Goal: Task Accomplishment & Management: Manage account settings

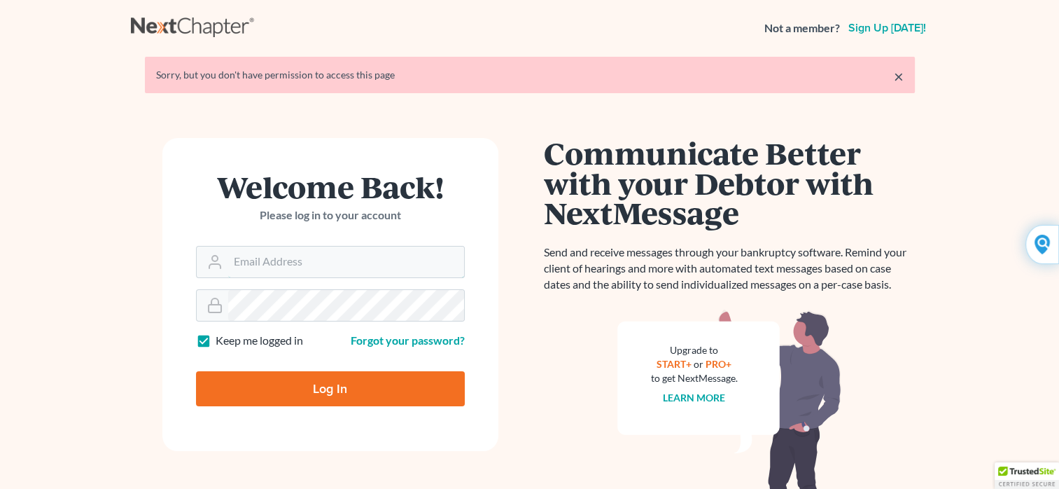
type input "Yehudaett1"
click at [317, 388] on input "Log In" at bounding box center [330, 388] width 269 height 35
type input "Thinking..."
type input "Yehudaett1"
click at [375, 346] on link "Forgot your password?" at bounding box center [408, 339] width 114 height 13
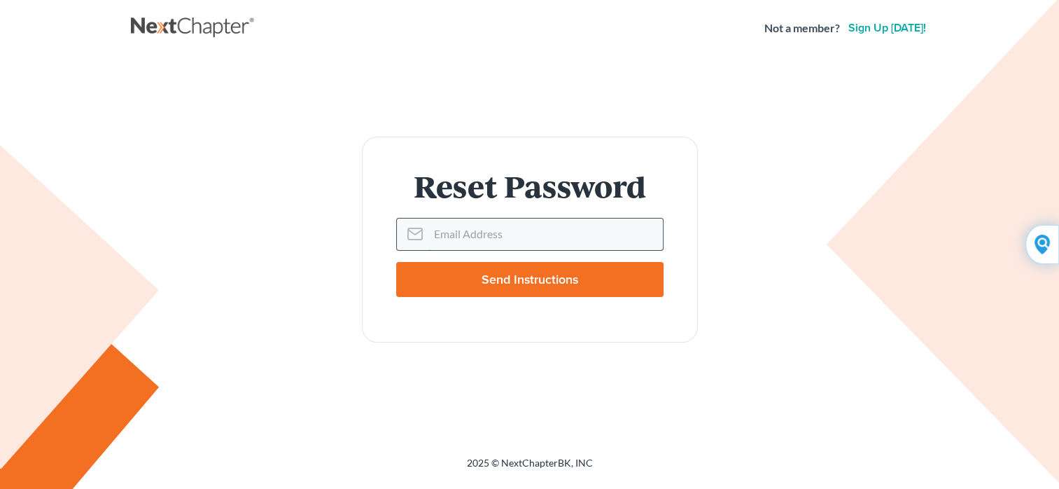
click at [440, 223] on input "Email Address" at bounding box center [545, 233] width 235 height 31
type input "vokma@aol.com"
click at [515, 277] on input "Send Instructions" at bounding box center [529, 279] width 267 height 35
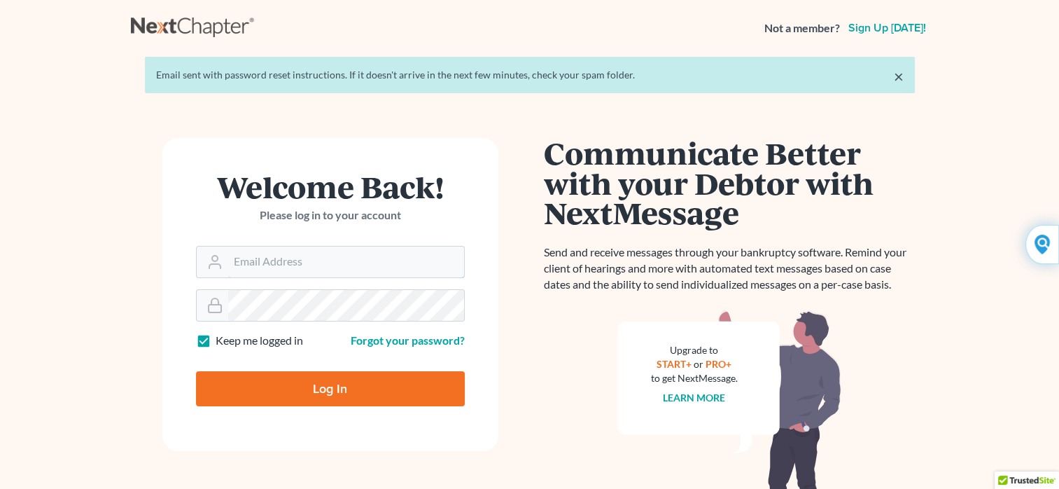
type input "Yehudaett1"
click at [333, 389] on input "Log In" at bounding box center [330, 388] width 269 height 35
type input "Thinking..."
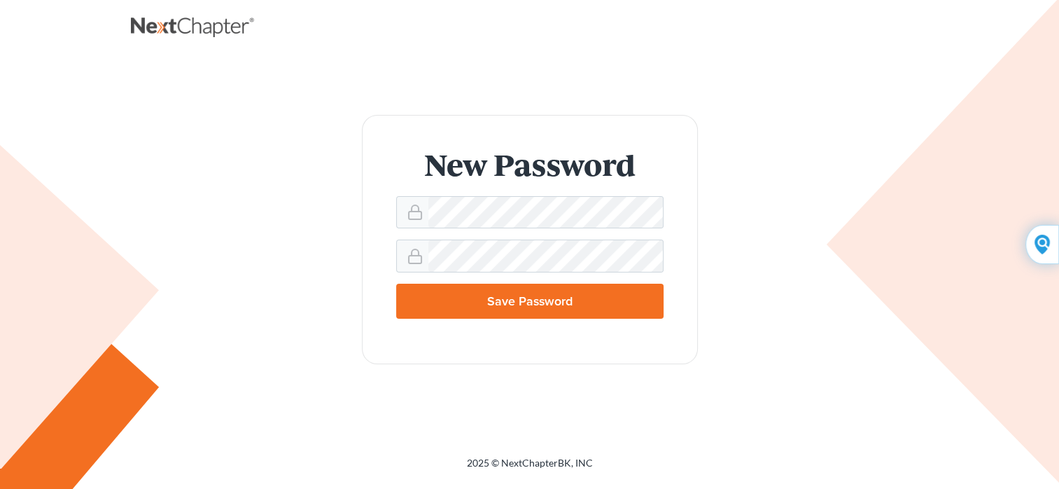
click at [423, 301] on input "Save Password" at bounding box center [529, 301] width 267 height 35
type input "Thinking..."
click at [430, 307] on input "Save Password" at bounding box center [529, 301] width 267 height 35
type input "Thinking..."
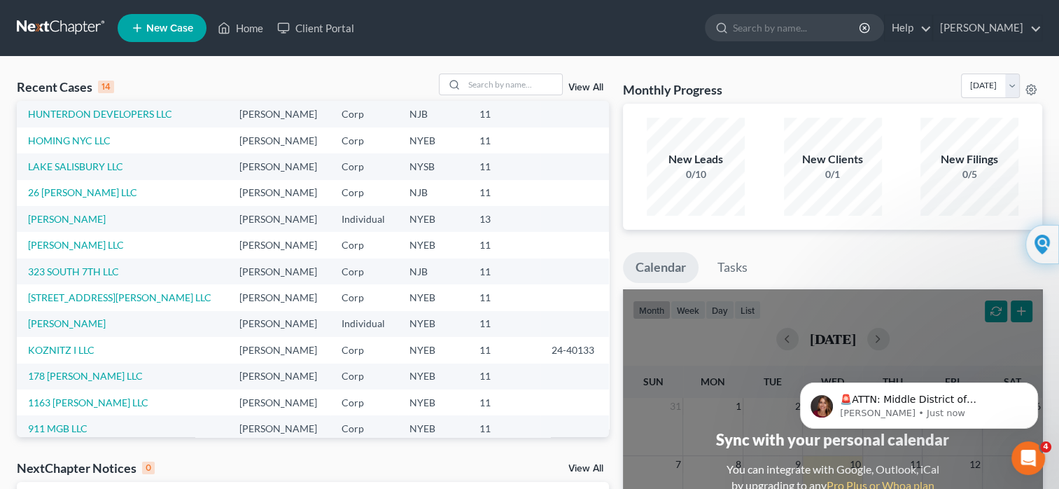
scroll to position [70, 0]
